Goal: Navigation & Orientation: Find specific page/section

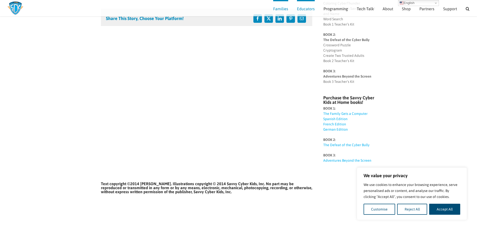
scroll to position [96, 0]
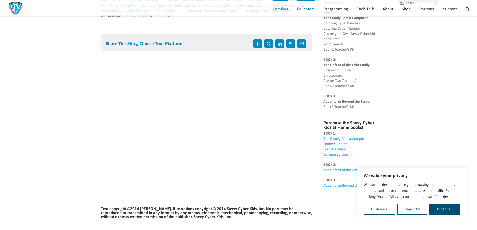
click at [331, 64] on p "BOOK 2: The Defeat of the Cyber Bully Crossword Puzzle Cryptogram Create Two Tr…" at bounding box center [349, 73] width 53 height 32
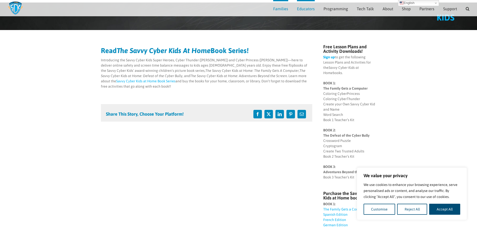
scroll to position [0, 0]
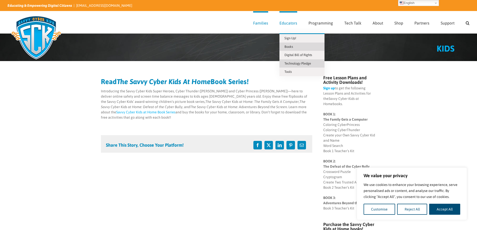
click at [291, 63] on span "Technology Pledge" at bounding box center [297, 64] width 27 height 4
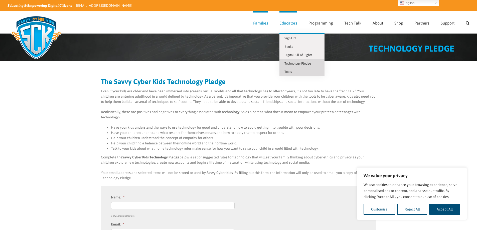
click at [290, 71] on span "Tools" at bounding box center [287, 72] width 7 height 4
